Goal: Task Accomplishment & Management: Manage account settings

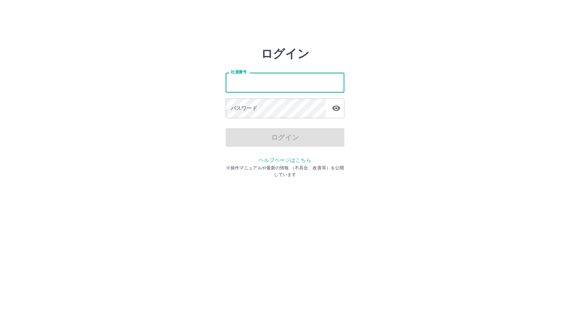
click at [282, 87] on input "社員番号" at bounding box center [285, 83] width 119 height 20
type input "*******"
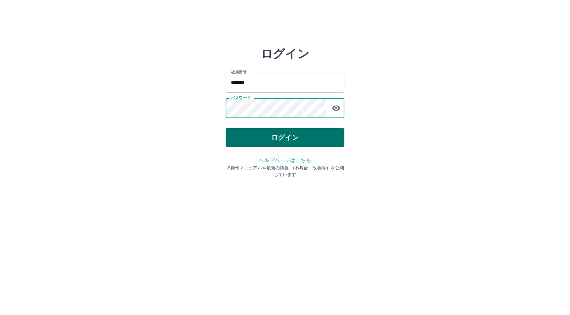
click at [276, 140] on button "ログイン" at bounding box center [285, 137] width 119 height 19
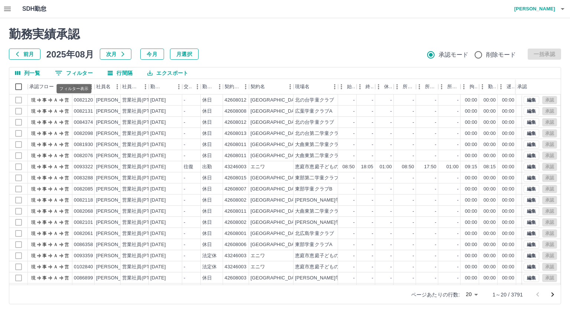
click at [63, 70] on icon "フィルター表示" at bounding box center [58, 73] width 9 height 9
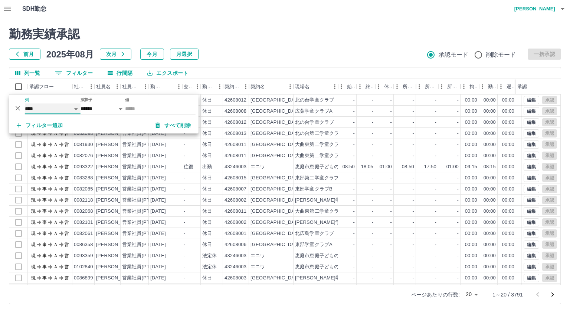
click at [53, 105] on select "**** *** **** *** *** **** ***** *** *** ** ** ** **** **** **** ** ** *** ****…" at bounding box center [53, 109] width 56 height 11
click at [25, 104] on select "**** *** **** *** *** **** ***** *** *** ** ** ** **** **** **** ** ** *** ****…" at bounding box center [53, 109] width 56 height 11
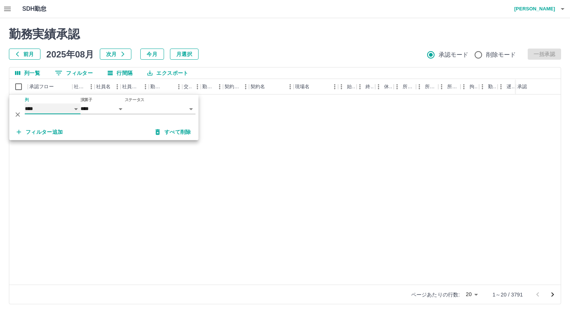
select select "**********"
select select "*****"
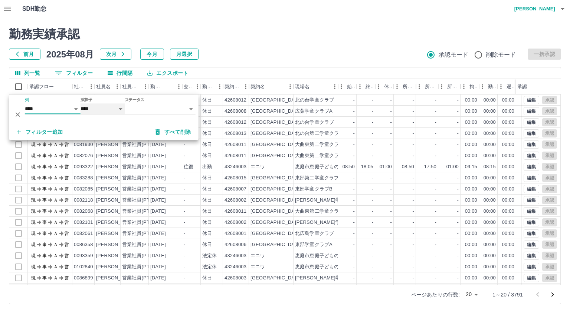
click at [92, 112] on select "**** ******" at bounding box center [103, 109] width 45 height 11
click at [123, 108] on select "**** ******" at bounding box center [103, 109] width 45 height 11
click at [218, 106] on div "休日" at bounding box center [212, 111] width 22 height 11
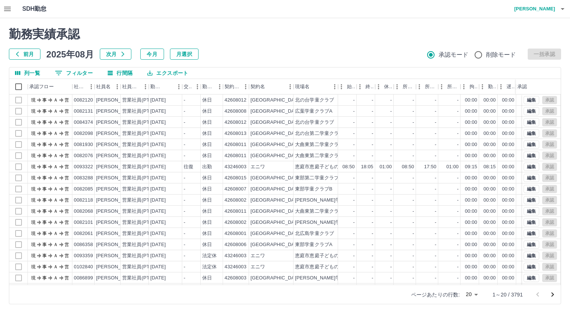
click at [74, 75] on button "0 フィルター" at bounding box center [74, 73] width 50 height 11
select select "**********"
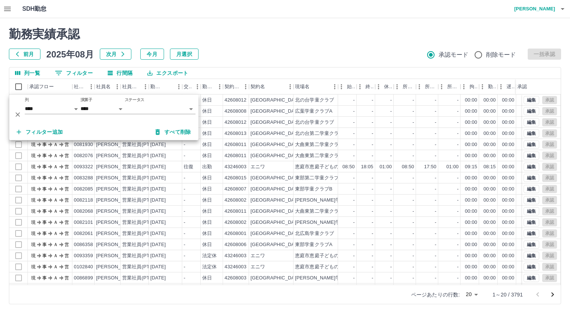
click at [126, 105] on body "SDH勤怠 今井　勇輔 勤務実績承認 前月 2025年08月 次月 今月 月選択 承認モード 削除モード 一括承認 列一覧 0 フィルター 行間隔 エクスポー…" at bounding box center [285, 157] width 570 height 314
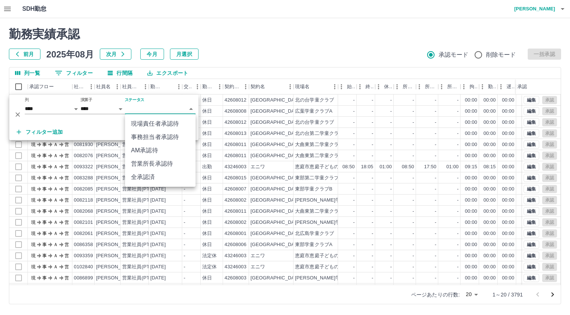
click at [134, 148] on li "AM承認待" at bounding box center [160, 150] width 71 height 13
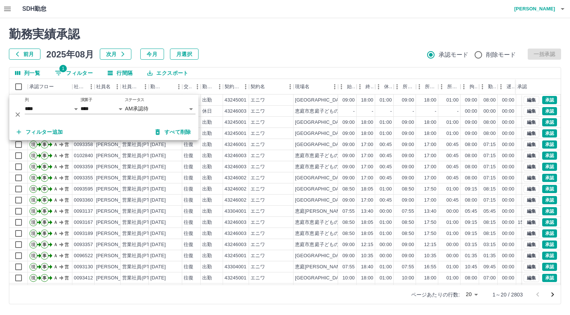
click at [306, 31] on h2 "勤務実績承認" at bounding box center [285, 34] width 552 height 14
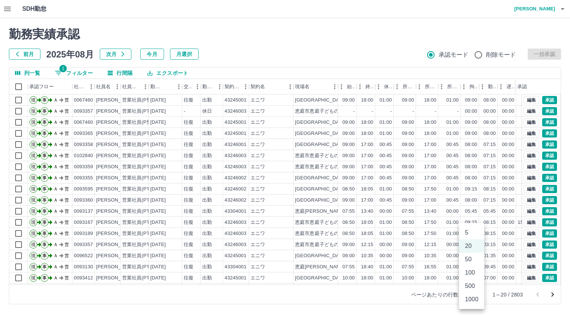
click at [472, 296] on body "SDH勤怠 今井　勇輔 勤務実績承認 前月 2025年08月 次月 今月 月選択 承認モード 削除モード 一括承認 列一覧 1 フィルター 行間隔 エクスポー…" at bounding box center [285, 157] width 570 height 314
click at [474, 274] on li "100" at bounding box center [471, 272] width 25 height 13
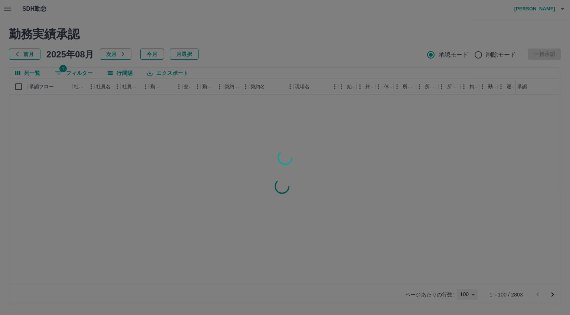
type input "***"
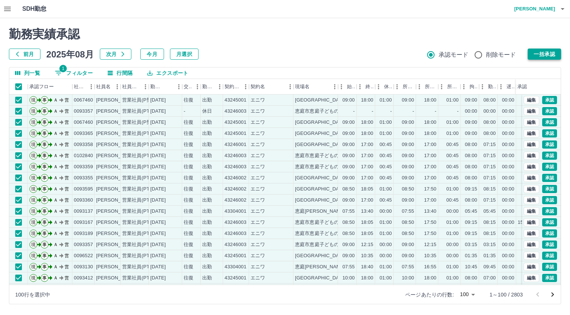
click at [546, 49] on button "一括承認" at bounding box center [544, 54] width 33 height 11
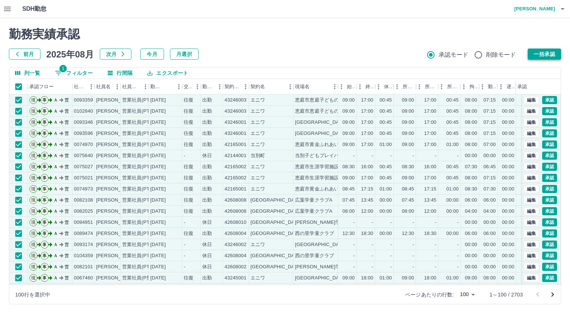
click at [534, 53] on button "一括承認" at bounding box center [544, 54] width 33 height 11
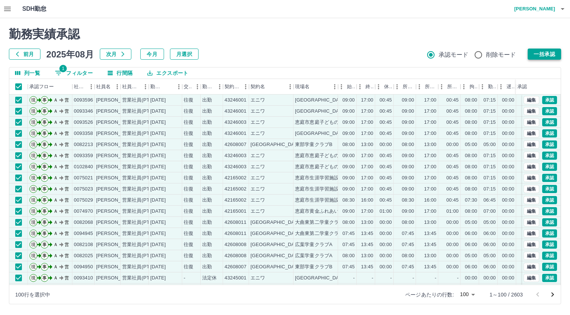
click at [546, 53] on button "一括承認" at bounding box center [544, 54] width 33 height 11
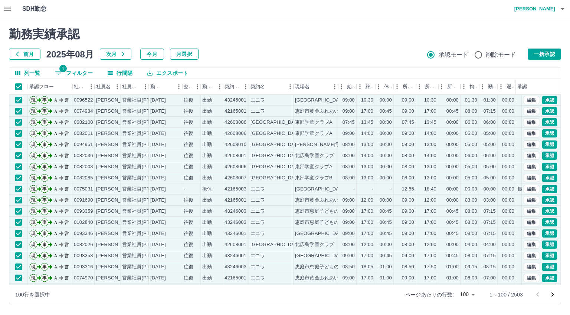
click at [542, 54] on button "一括承認" at bounding box center [544, 54] width 33 height 11
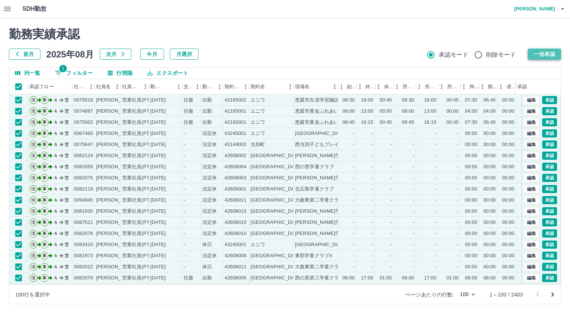
click at [543, 53] on button "一括承認" at bounding box center [544, 54] width 33 height 11
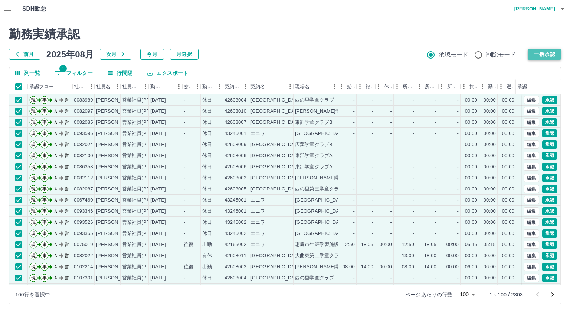
click at [550, 50] on button "一括承認" at bounding box center [544, 54] width 33 height 11
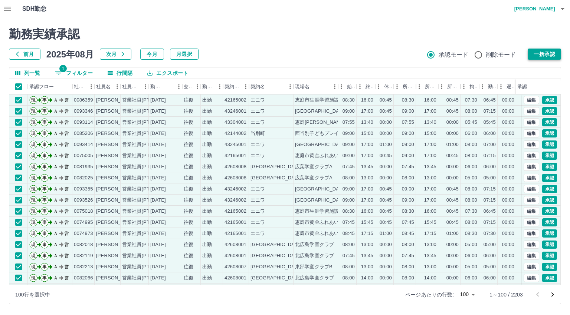
click at [530, 55] on button "一括承認" at bounding box center [544, 54] width 33 height 11
click at [548, 55] on button "一括承認" at bounding box center [544, 54] width 33 height 11
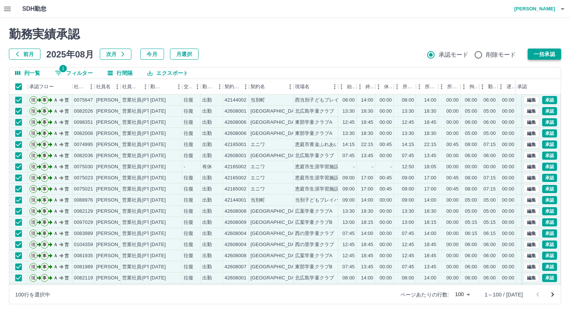
click at [542, 49] on button "一括承認" at bounding box center [544, 54] width 33 height 11
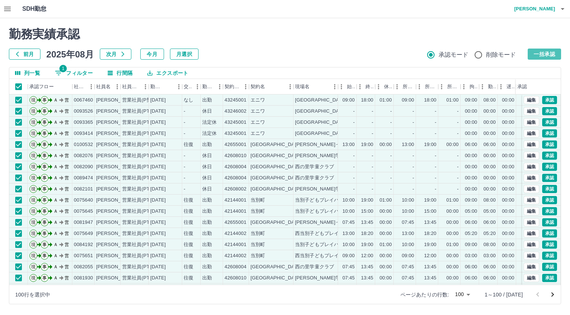
drag, startPoint x: 542, startPoint y: 54, endPoint x: 523, endPoint y: 64, distance: 21.6
click at [542, 54] on button "一括承認" at bounding box center [544, 54] width 33 height 11
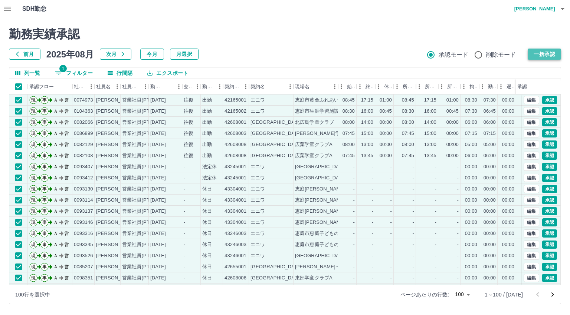
click at [534, 53] on button "一括承認" at bounding box center [544, 54] width 33 height 11
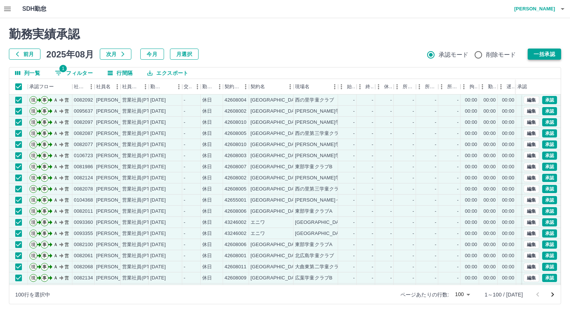
click at [539, 55] on button "一括承認" at bounding box center [544, 54] width 33 height 11
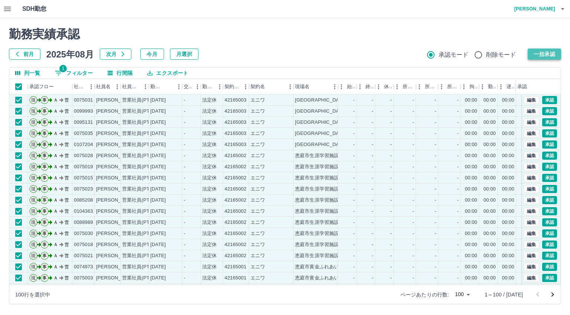
click at [535, 54] on button "一括承認" at bounding box center [544, 54] width 33 height 11
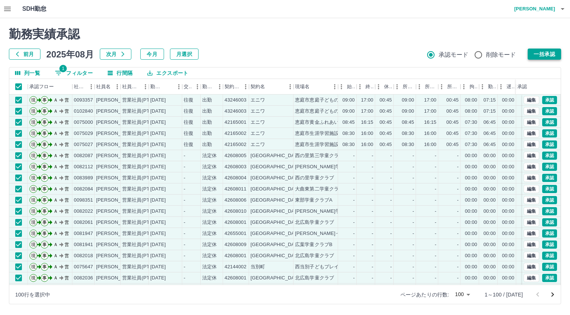
click at [551, 53] on button "一括承認" at bounding box center [544, 54] width 33 height 11
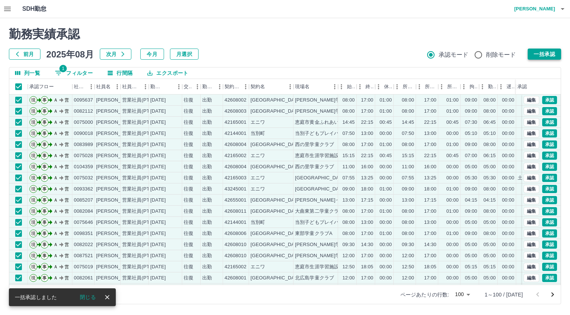
click at [541, 59] on button "一括承認" at bounding box center [544, 54] width 33 height 11
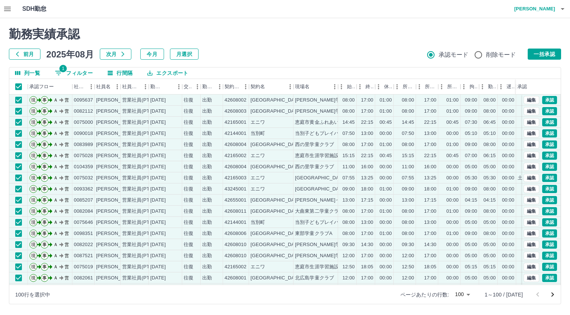
click at [541, 58] on div at bounding box center [285, 157] width 570 height 315
click at [538, 50] on button "一括承認" at bounding box center [544, 54] width 33 height 11
click at [69, 73] on button "1 フィルター" at bounding box center [74, 73] width 50 height 11
select select "**********"
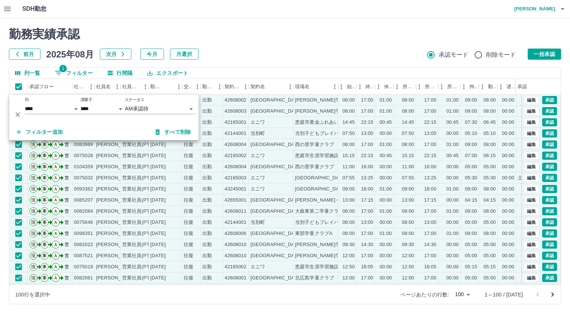
click at [289, 48] on div "承認権限がありません 勤務実績承認 前月 2025年08月 次月 今月 月選択 承認モード 削除モード 一括承認" at bounding box center [285, 43] width 552 height 33
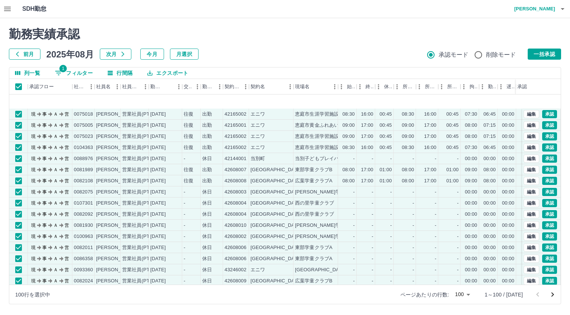
scroll to position [297, 0]
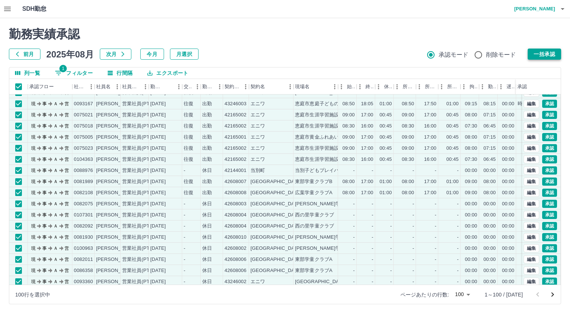
click at [552, 56] on button "一括承認" at bounding box center [544, 54] width 33 height 11
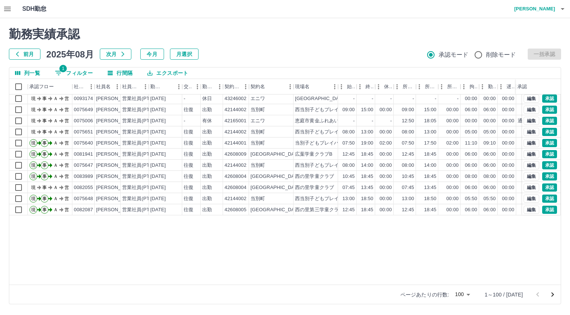
scroll to position [0, 0]
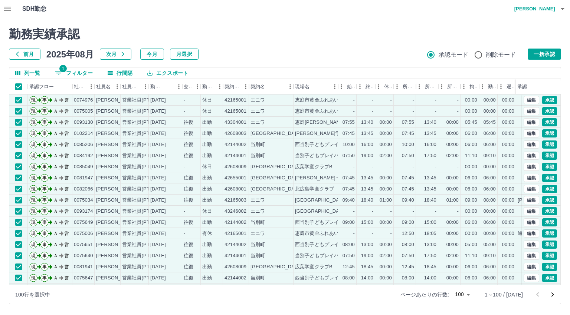
drag, startPoint x: 537, startPoint y: 51, endPoint x: 530, endPoint y: 54, distance: 8.3
click at [538, 51] on button "一括承認" at bounding box center [544, 54] width 33 height 11
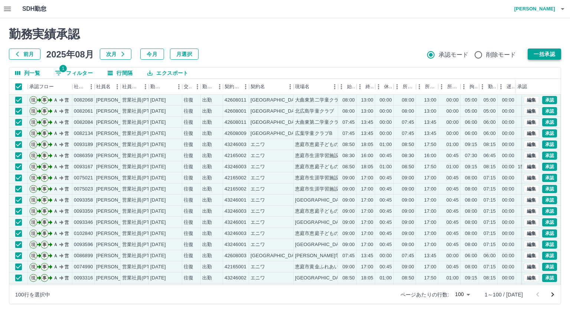
click at [547, 52] on button "一括承認" at bounding box center [544, 54] width 33 height 11
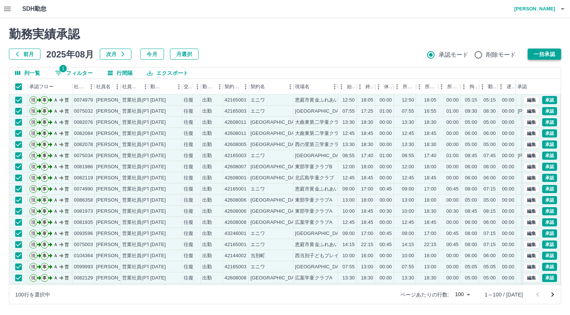
click at [539, 55] on button "一括承認" at bounding box center [544, 54] width 33 height 11
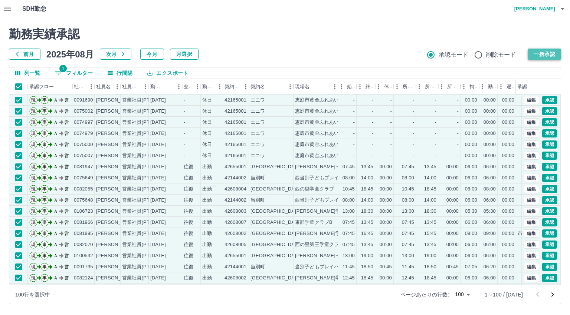
click at [540, 55] on button "一括承認" at bounding box center [544, 54] width 33 height 11
click at [540, 53] on div at bounding box center [285, 157] width 570 height 315
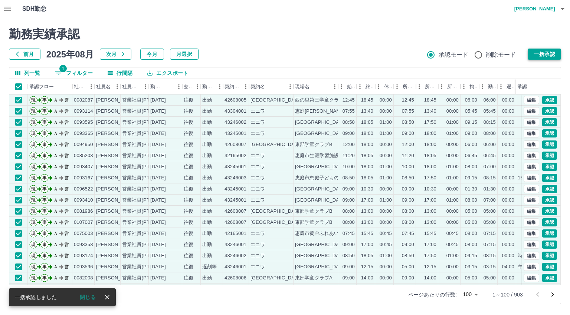
click at [545, 55] on button "一括承認" at bounding box center [544, 54] width 33 height 11
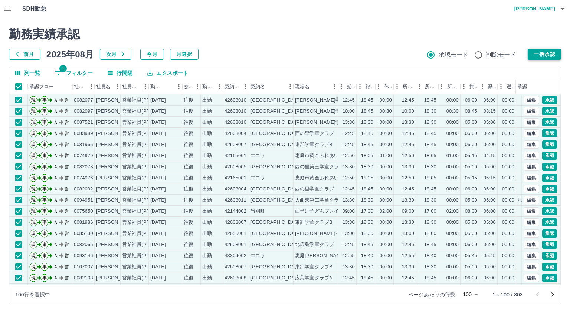
click at [538, 55] on button "一括承認" at bounding box center [544, 54] width 33 height 11
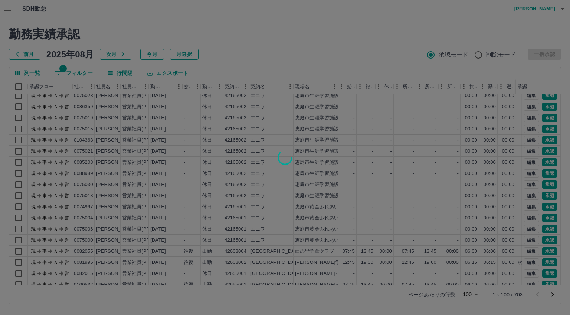
click at [537, 56] on div at bounding box center [285, 157] width 570 height 315
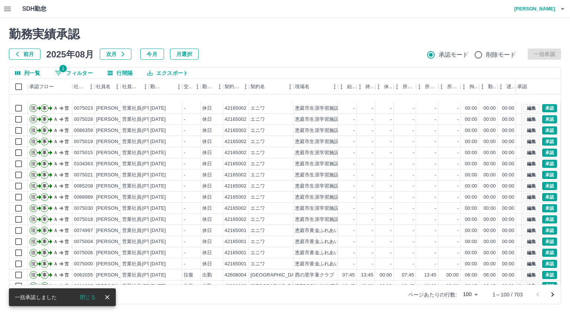
scroll to position [0, 0]
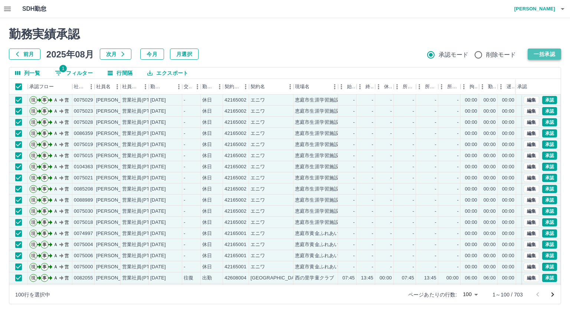
click at [546, 55] on button "一括承認" at bounding box center [544, 54] width 33 height 11
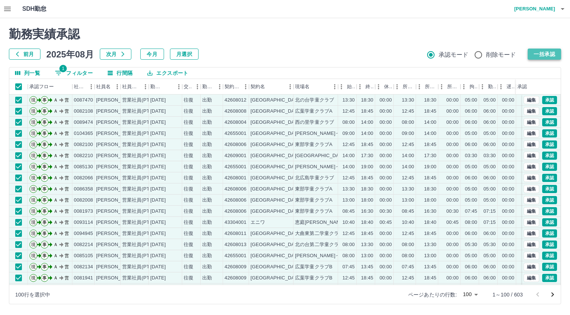
click at [537, 56] on button "一括承認" at bounding box center [544, 54] width 33 height 11
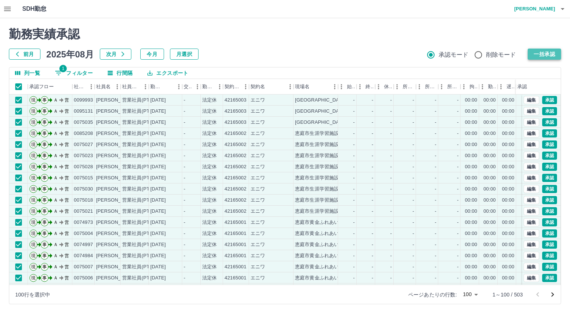
click at [541, 49] on button "一括承認" at bounding box center [544, 54] width 33 height 11
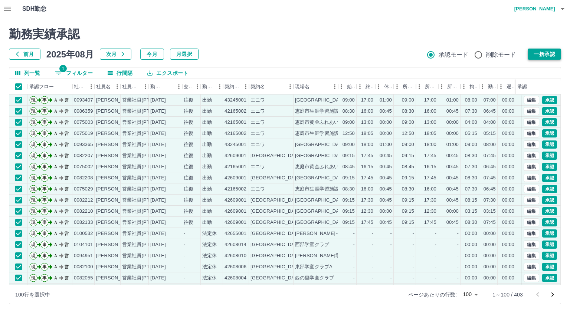
click at [548, 54] on button "一括承認" at bounding box center [544, 54] width 33 height 11
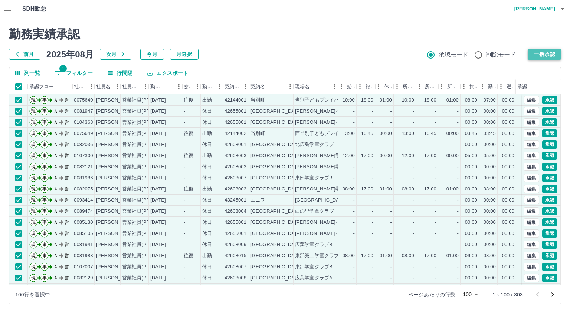
click at [539, 52] on button "一括承認" at bounding box center [544, 54] width 33 height 11
click at [554, 54] on div at bounding box center [285, 157] width 570 height 315
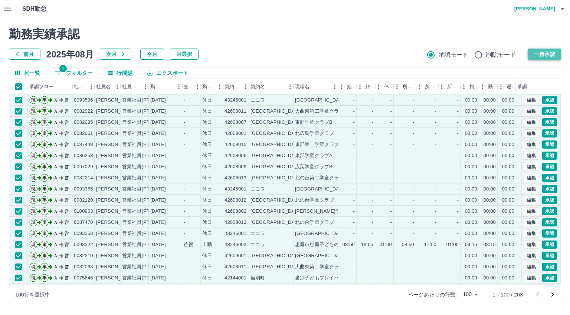
click at [549, 56] on button "一括承認" at bounding box center [544, 54] width 33 height 11
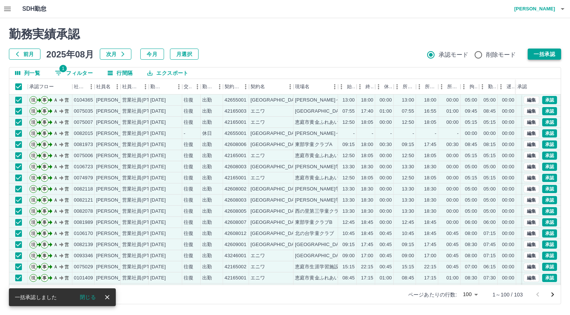
click at [554, 54] on button "一括承認" at bounding box center [544, 54] width 33 height 11
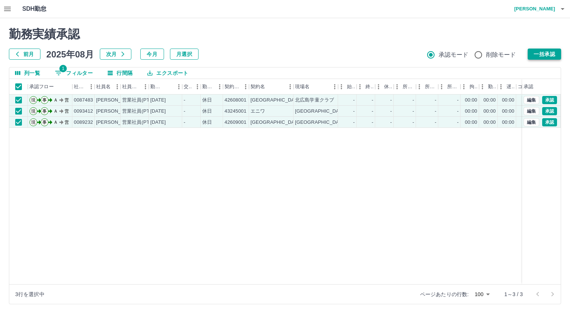
click at [538, 56] on button "一括承認" at bounding box center [544, 54] width 33 height 11
